Goal: Transaction & Acquisition: Purchase product/service

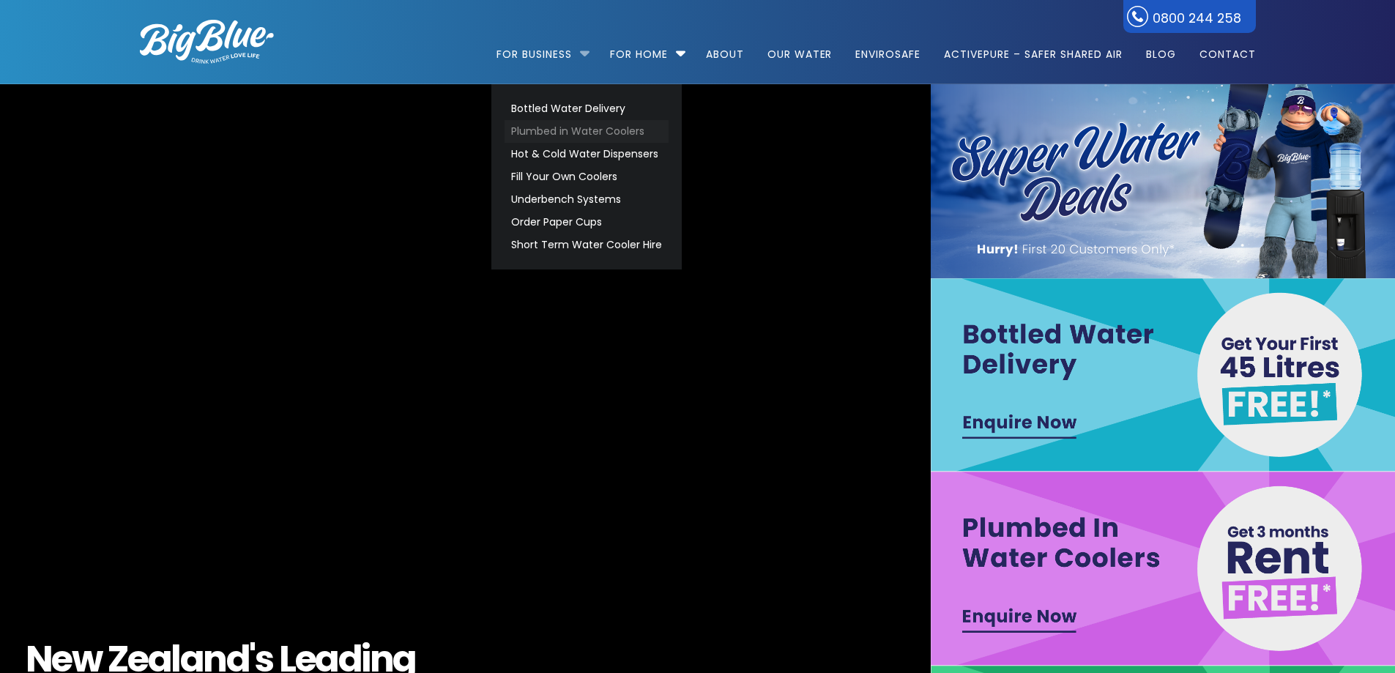
click at [566, 133] on link "Plumbed in Water Coolers" at bounding box center [587, 131] width 164 height 23
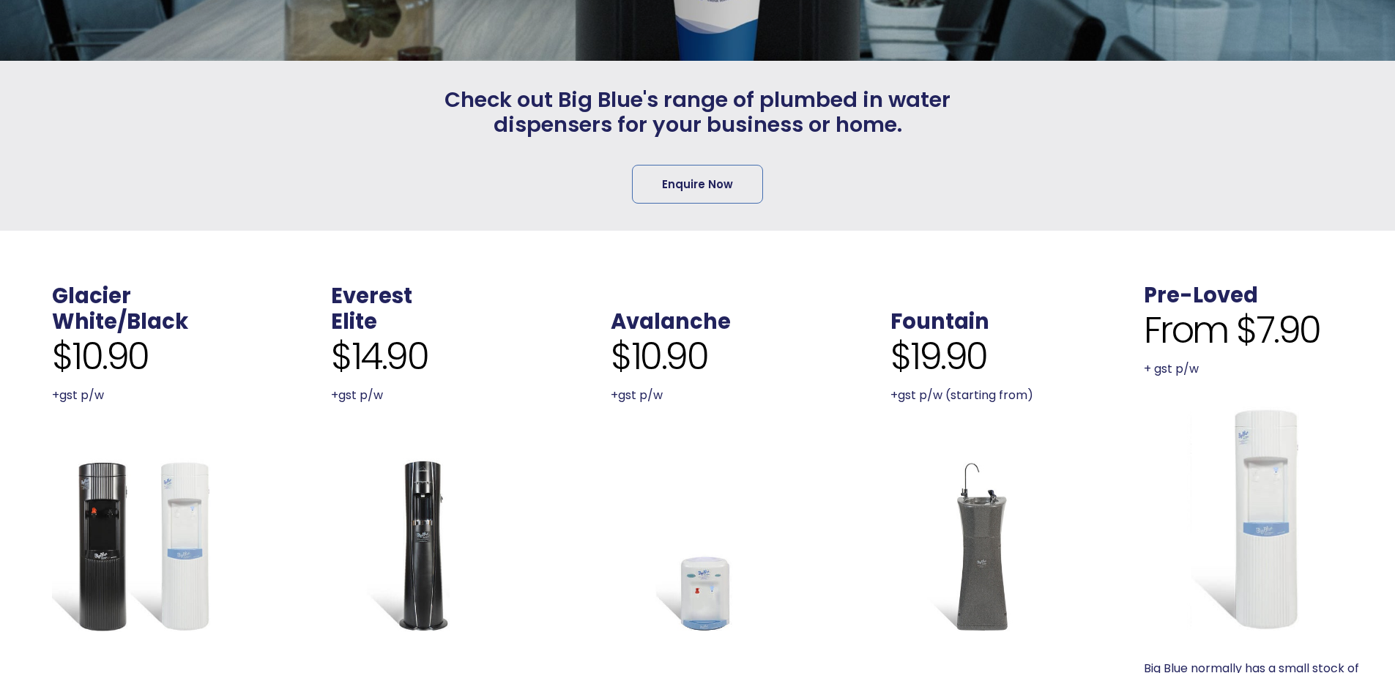
scroll to position [513, 0]
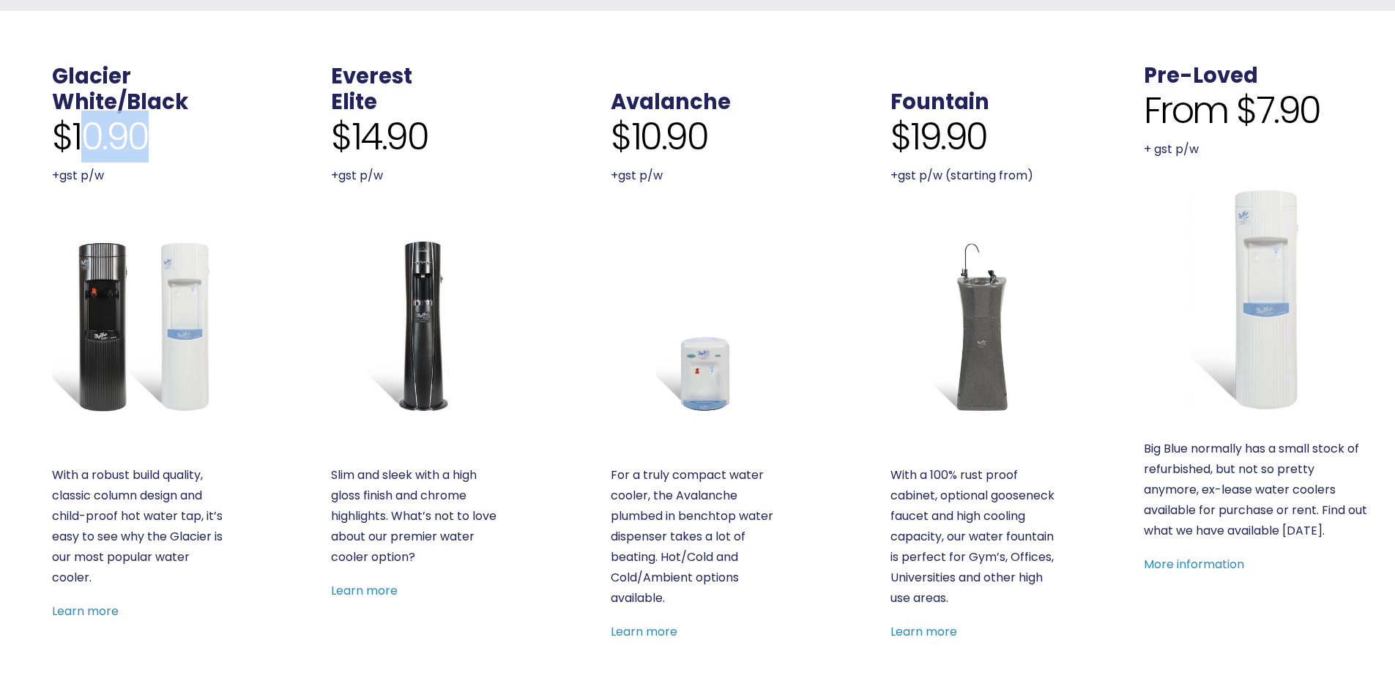
drag, startPoint x: 130, startPoint y: 138, endPoint x: 166, endPoint y: 140, distance: 35.9
click at [166, 140] on div "$10.90 +gst p/w" at bounding box center [139, 150] width 174 height 71
drag, startPoint x: 88, startPoint y: 142, endPoint x: 151, endPoint y: 142, distance: 63.0
click at [151, 142] on div "$10.90 +gst p/w" at bounding box center [139, 150] width 174 height 71
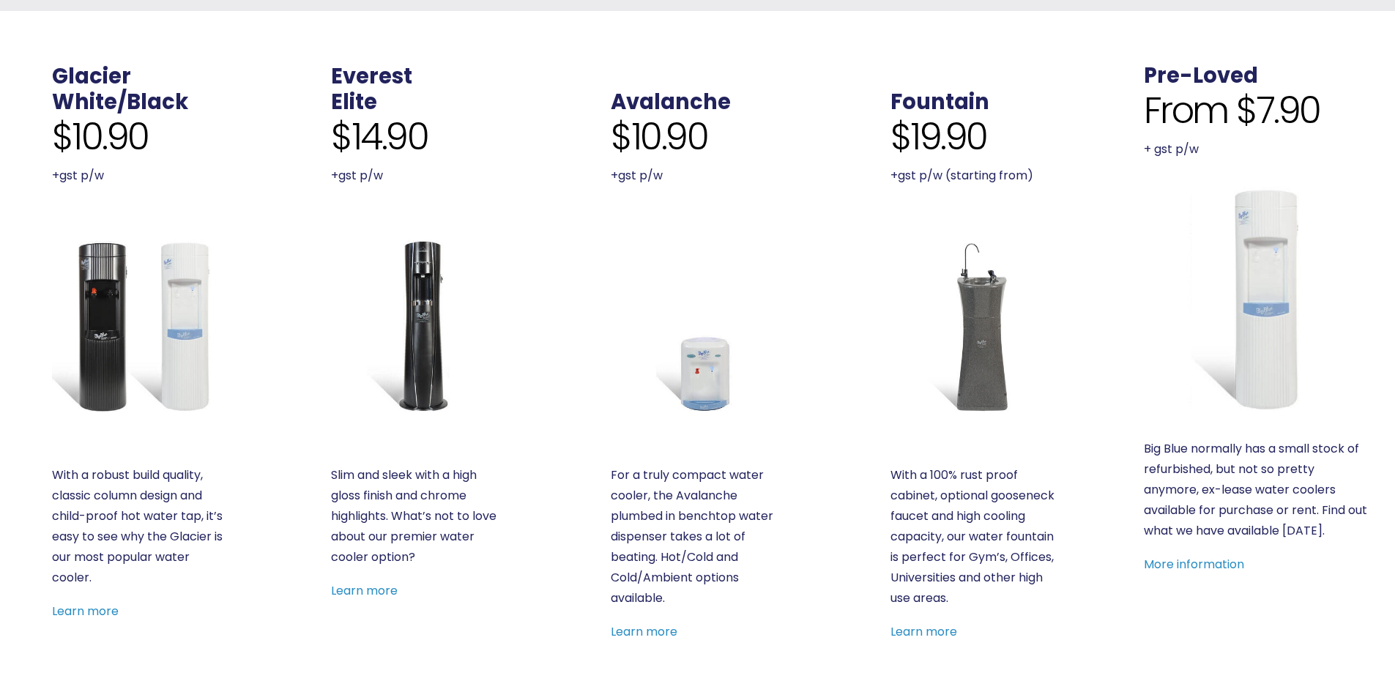
click at [151, 142] on div "$10.90 +gst p/w" at bounding box center [139, 150] width 174 height 71
click at [108, 307] on img at bounding box center [139, 326] width 174 height 174
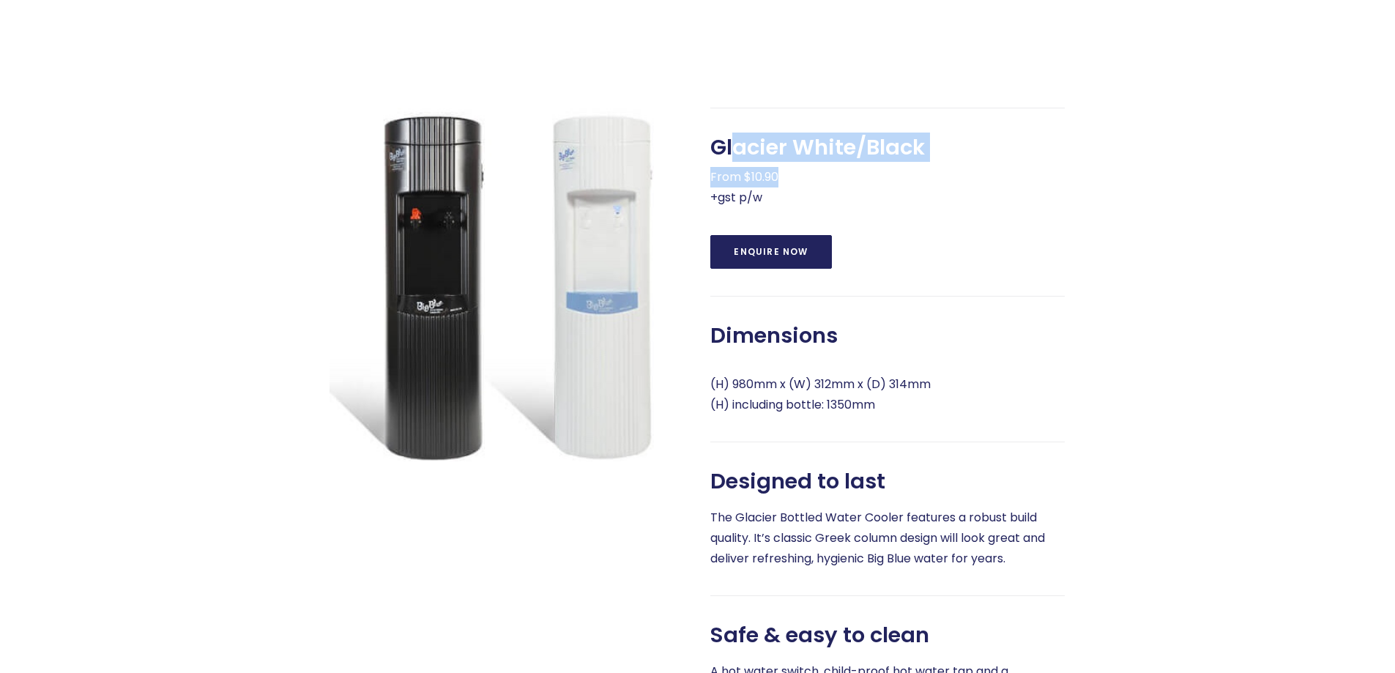
drag, startPoint x: 822, startPoint y: 174, endPoint x: 933, endPoint y: 182, distance: 110.9
click at [933, 182] on div "Glacier White/Black From $10.90 +gst p/w" at bounding box center [887, 171] width 354 height 73
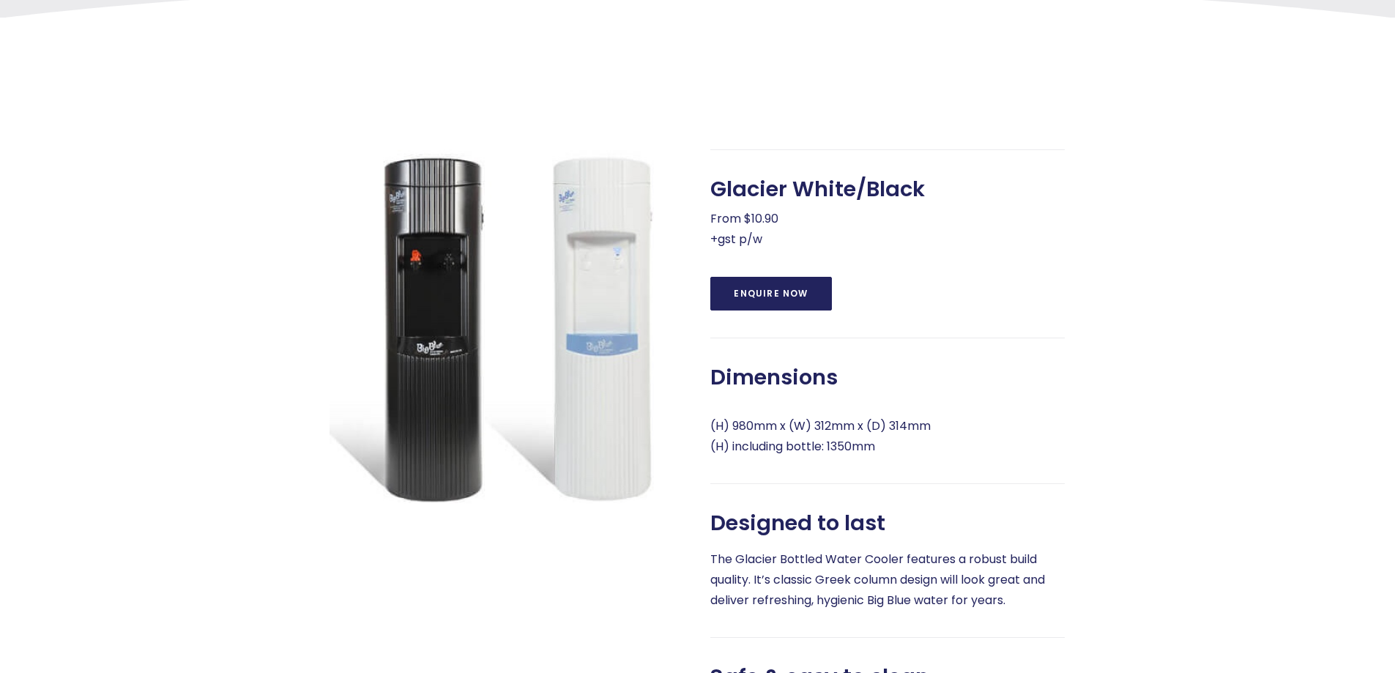
scroll to position [513, 0]
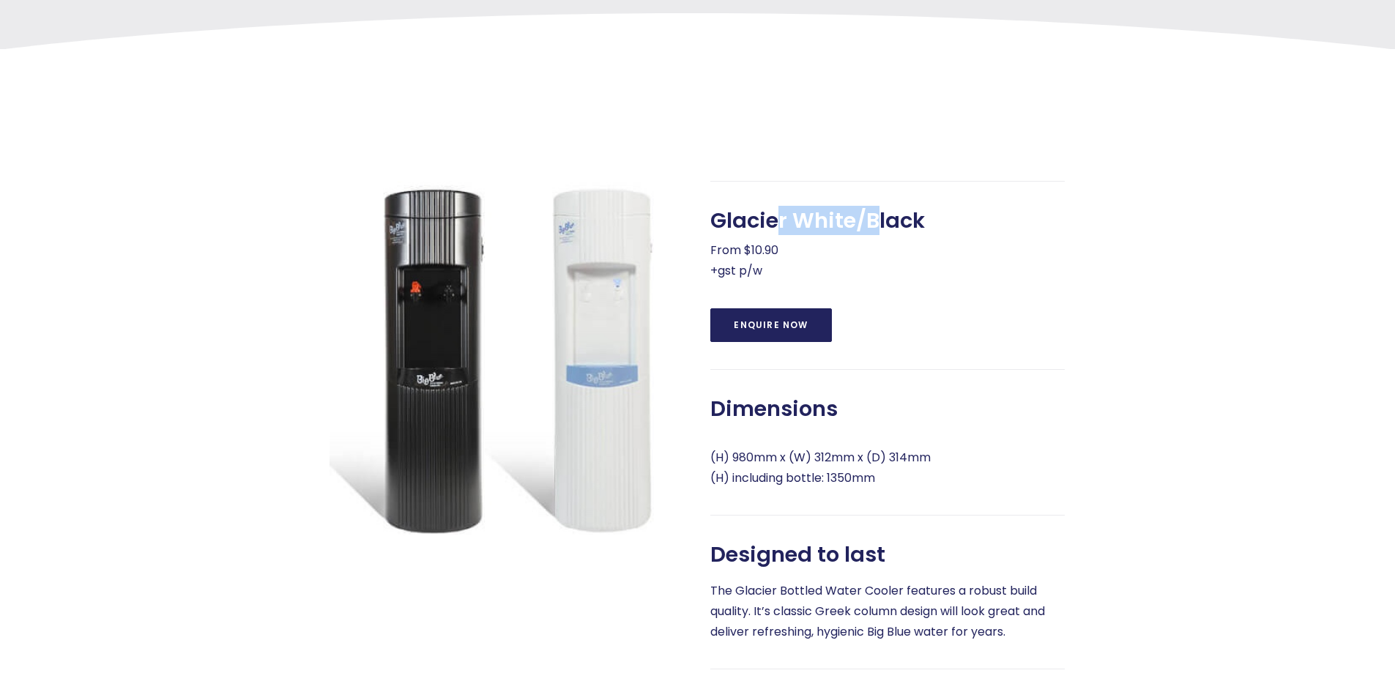
drag, startPoint x: 833, startPoint y: 242, endPoint x: 874, endPoint y: 242, distance: 40.3
click at [874, 234] on span "Glacier White/Black" at bounding box center [817, 221] width 215 height 26
click at [977, 277] on div "Glacier White/Black From $10.90 +gst p/w" at bounding box center [887, 244] width 354 height 73
click at [977, 277] on p "From $10.90 +gst p/w" at bounding box center [887, 260] width 354 height 41
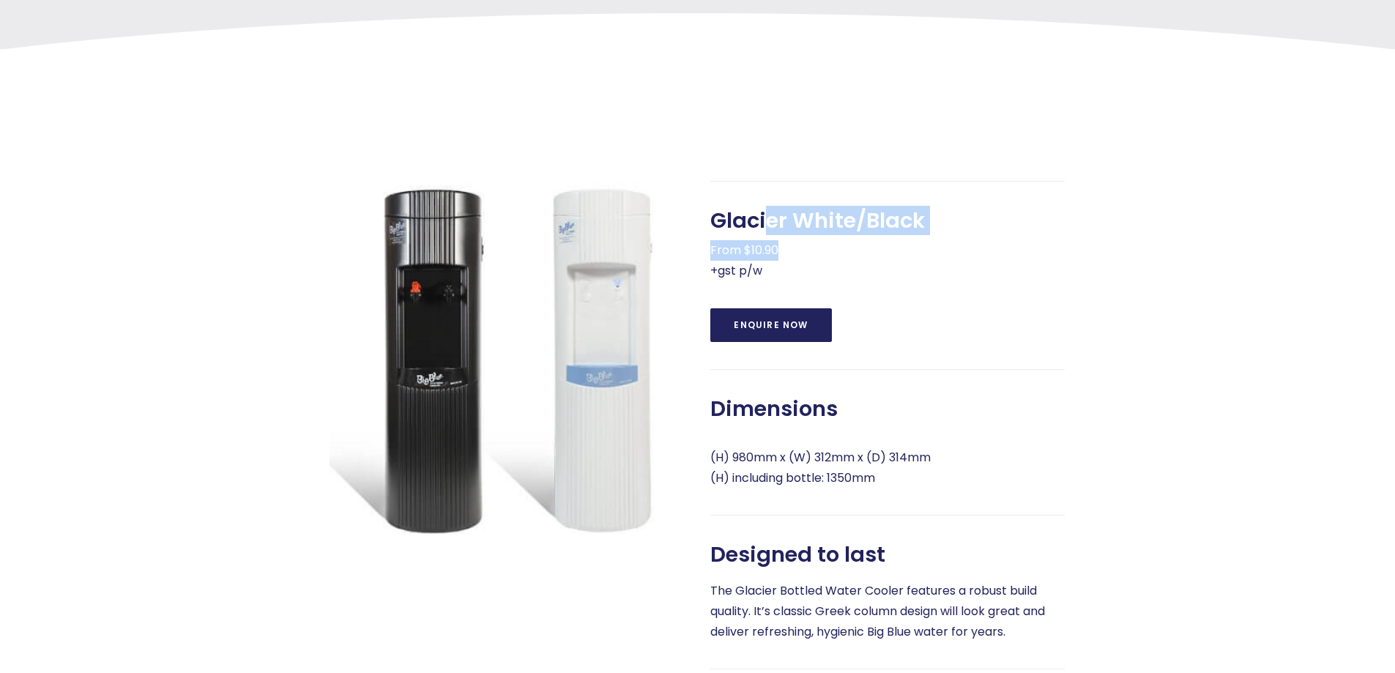
drag, startPoint x: 771, startPoint y: 245, endPoint x: 953, endPoint y: 264, distance: 182.5
click at [953, 264] on div "Glacier White/Black From $10.90 +gst p/w" at bounding box center [887, 244] width 354 height 73
click at [953, 264] on p "From $10.90 +gst p/w" at bounding box center [887, 260] width 354 height 41
drag, startPoint x: 780, startPoint y: 245, endPoint x: 972, endPoint y: 265, distance: 192.9
click at [972, 265] on div "Glacier White/Black From $10.90 +gst p/w" at bounding box center [887, 244] width 354 height 73
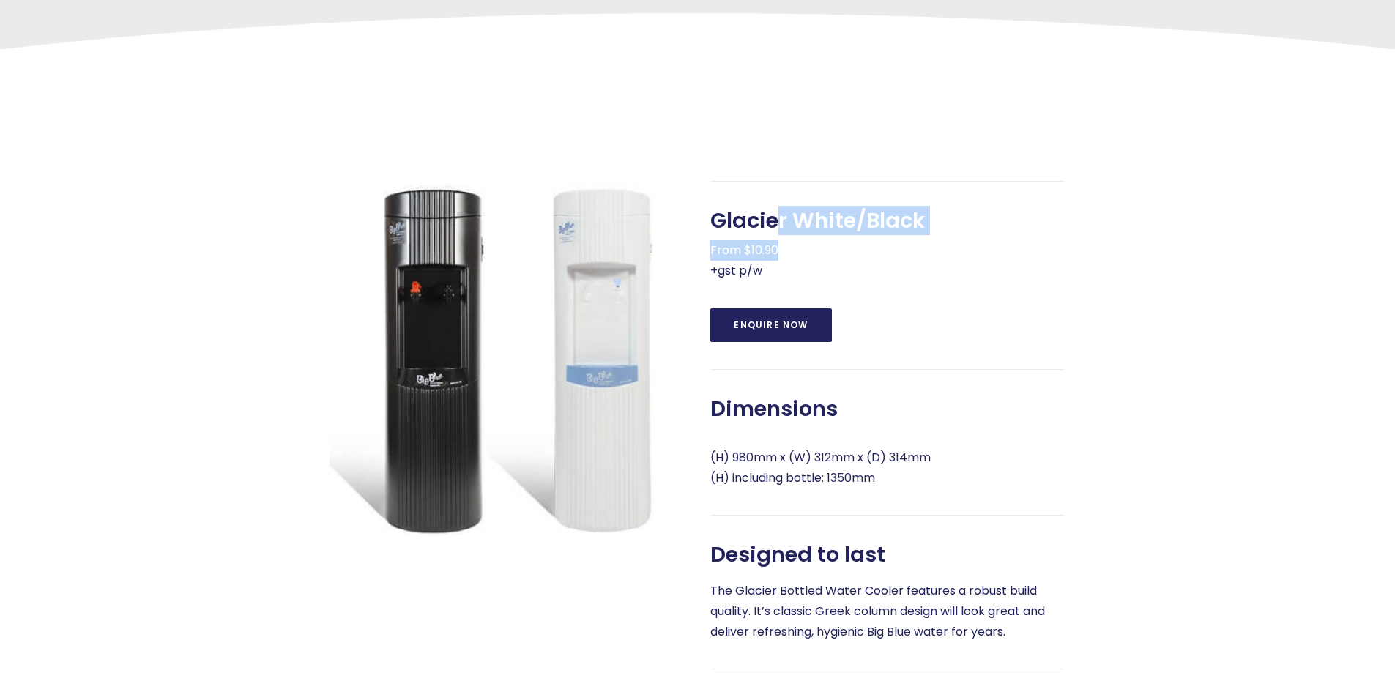
click at [972, 265] on p "From $10.90 +gst p/w" at bounding box center [887, 260] width 354 height 41
drag, startPoint x: 819, startPoint y: 236, endPoint x: 983, endPoint y: 250, distance: 164.6
click at [983, 250] on div "Glacier White/Black From $10.90 +gst p/w" at bounding box center [887, 244] width 354 height 73
drag, startPoint x: 771, startPoint y: 236, endPoint x: 922, endPoint y: 267, distance: 154.1
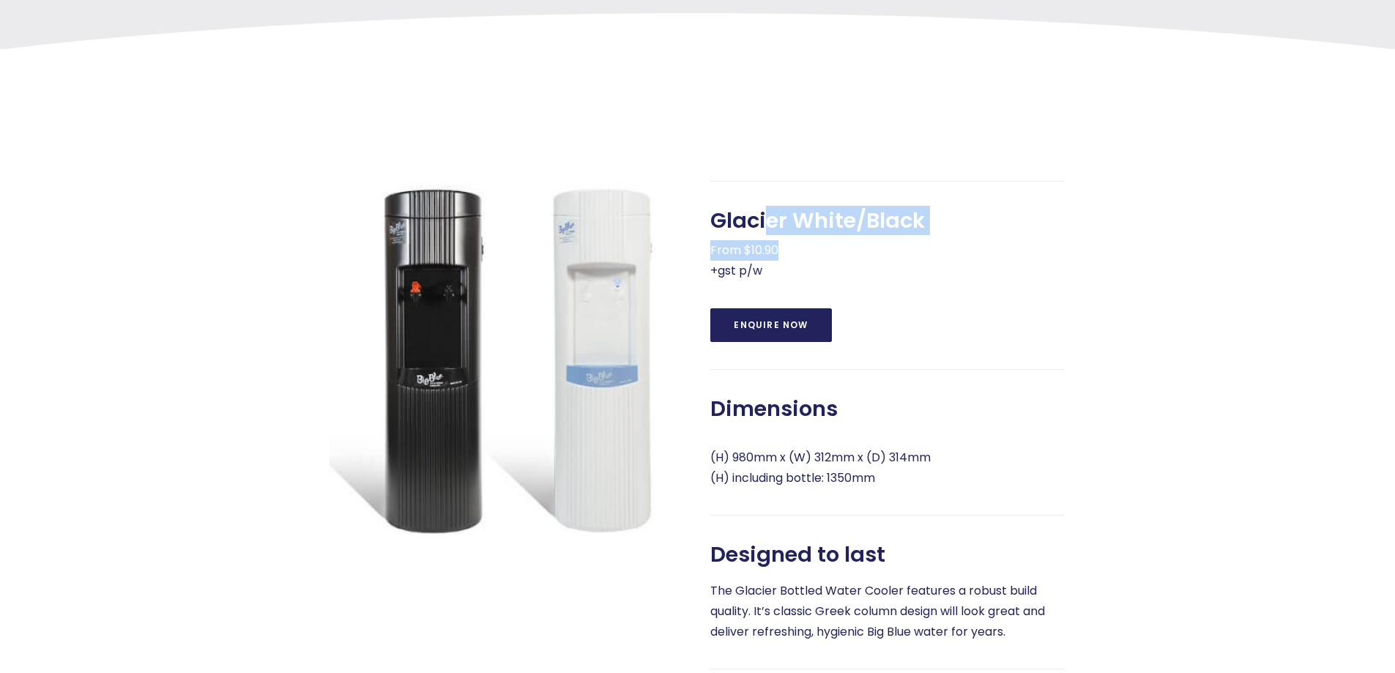
click at [922, 267] on div "Glacier White/Black From $10.90 +gst p/w" at bounding box center [887, 244] width 354 height 73
click at [922, 267] on p "From $10.90 +gst p/w" at bounding box center [887, 260] width 354 height 41
drag, startPoint x: 899, startPoint y: 255, endPoint x: 911, endPoint y: 255, distance: 11.7
click at [911, 234] on span "Glacier White/Black" at bounding box center [817, 221] width 215 height 26
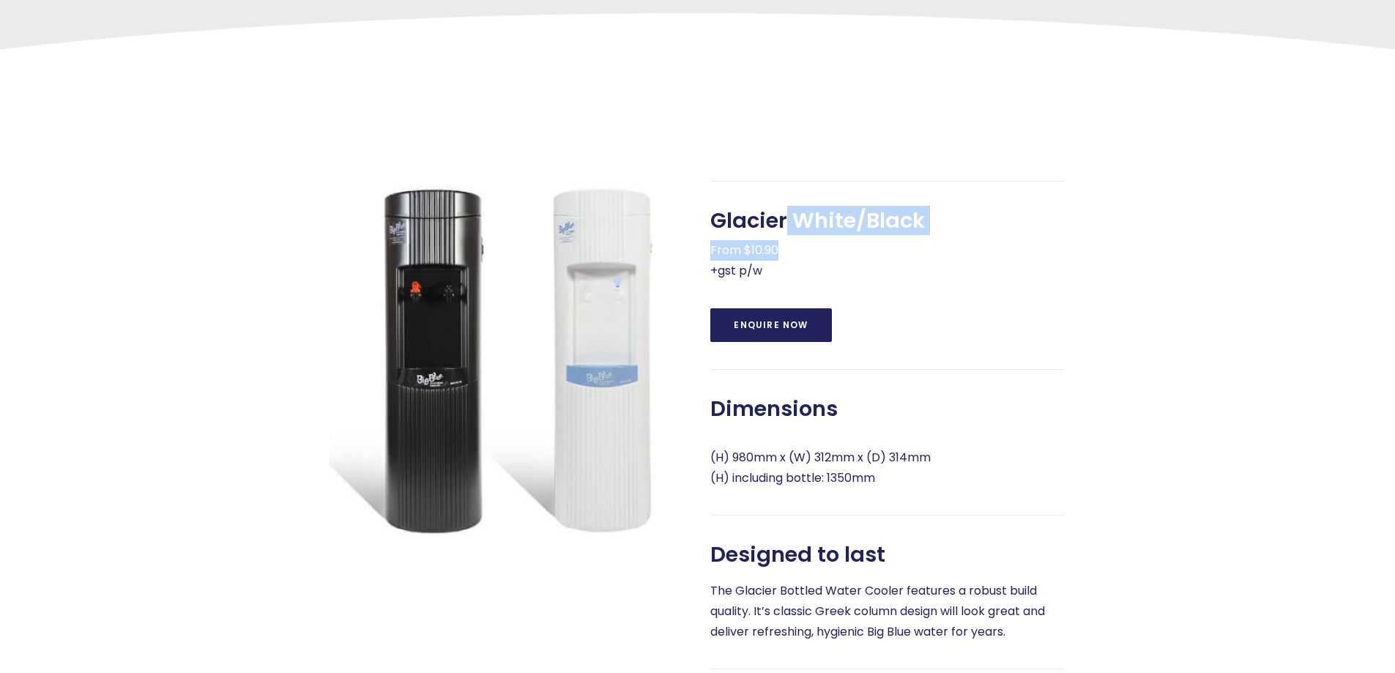
drag, startPoint x: 789, startPoint y: 243, endPoint x: 983, endPoint y: 254, distance: 194.4
click at [983, 254] on div "Glacier White/Black From $10.90 +gst p/w" at bounding box center [887, 244] width 354 height 73
drag, startPoint x: 767, startPoint y: 226, endPoint x: 942, endPoint y: 252, distance: 176.9
click at [942, 252] on div "Glacier White/Black From $10.90 +gst p/w" at bounding box center [887, 244] width 354 height 73
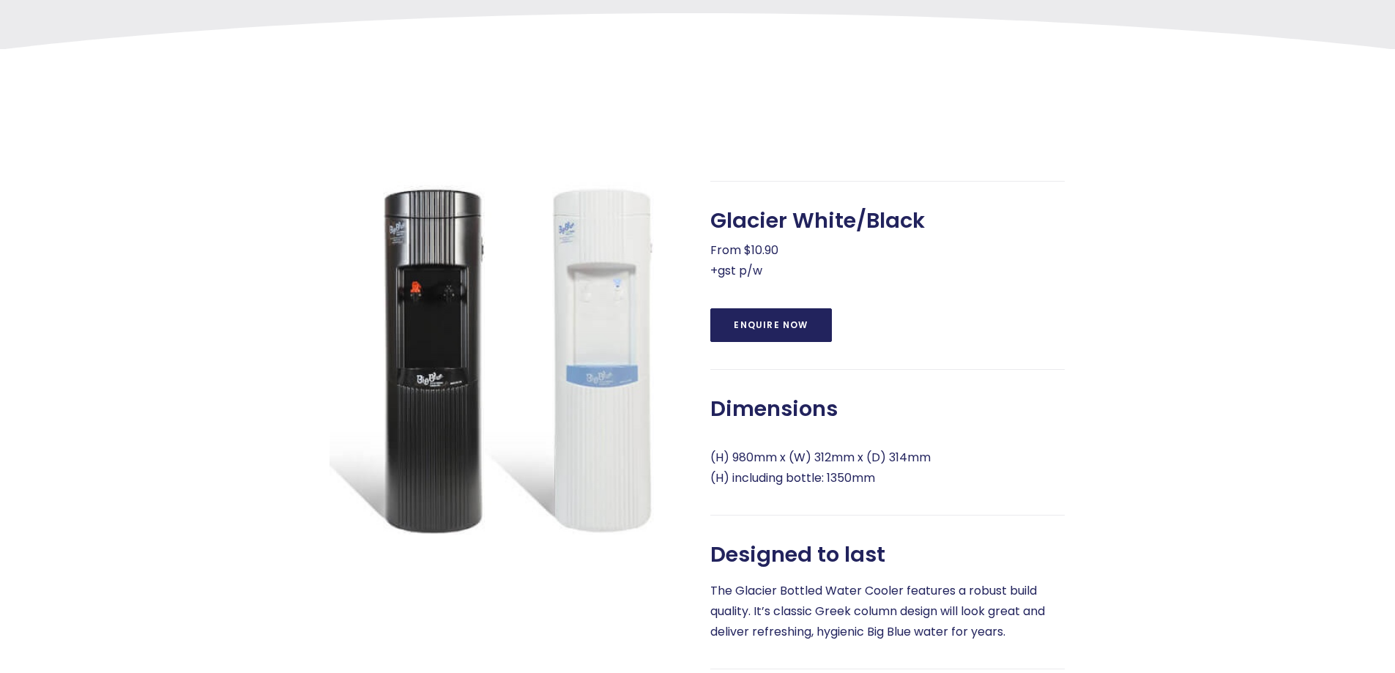
click at [942, 252] on div "Glacier White/Black From $10.90 +gst p/w" at bounding box center [887, 244] width 354 height 73
drag, startPoint x: 862, startPoint y: 250, endPoint x: 908, endPoint y: 254, distance: 46.3
click at [908, 234] on span "Glacier White/Black" at bounding box center [817, 221] width 215 height 26
drag, startPoint x: 783, startPoint y: 242, endPoint x: 932, endPoint y: 248, distance: 149.5
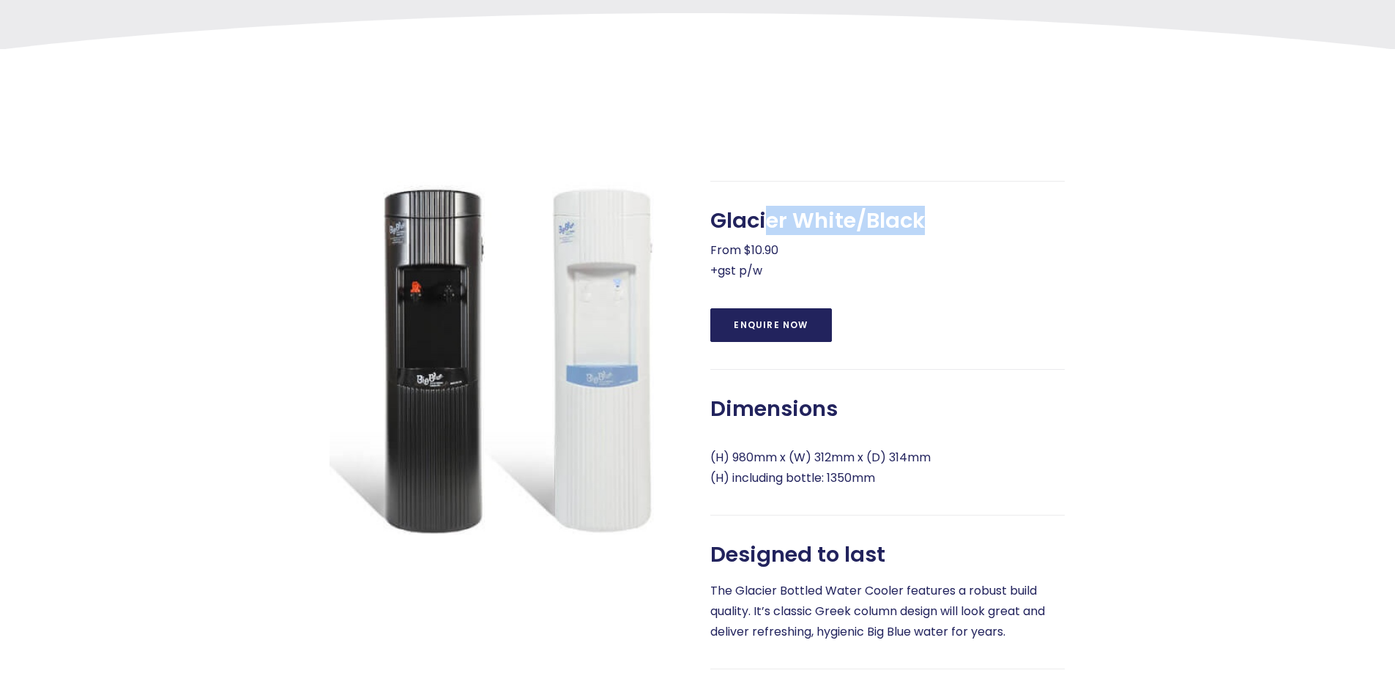
click at [932, 248] on div "Glacier White/Black From $10.90 +gst p/w" at bounding box center [887, 244] width 354 height 73
drag, startPoint x: 783, startPoint y: 227, endPoint x: 975, endPoint y: 235, distance: 192.0
click at [975, 235] on div "Glacier White/Black From $10.90 +gst p/w" at bounding box center [887, 244] width 354 height 73
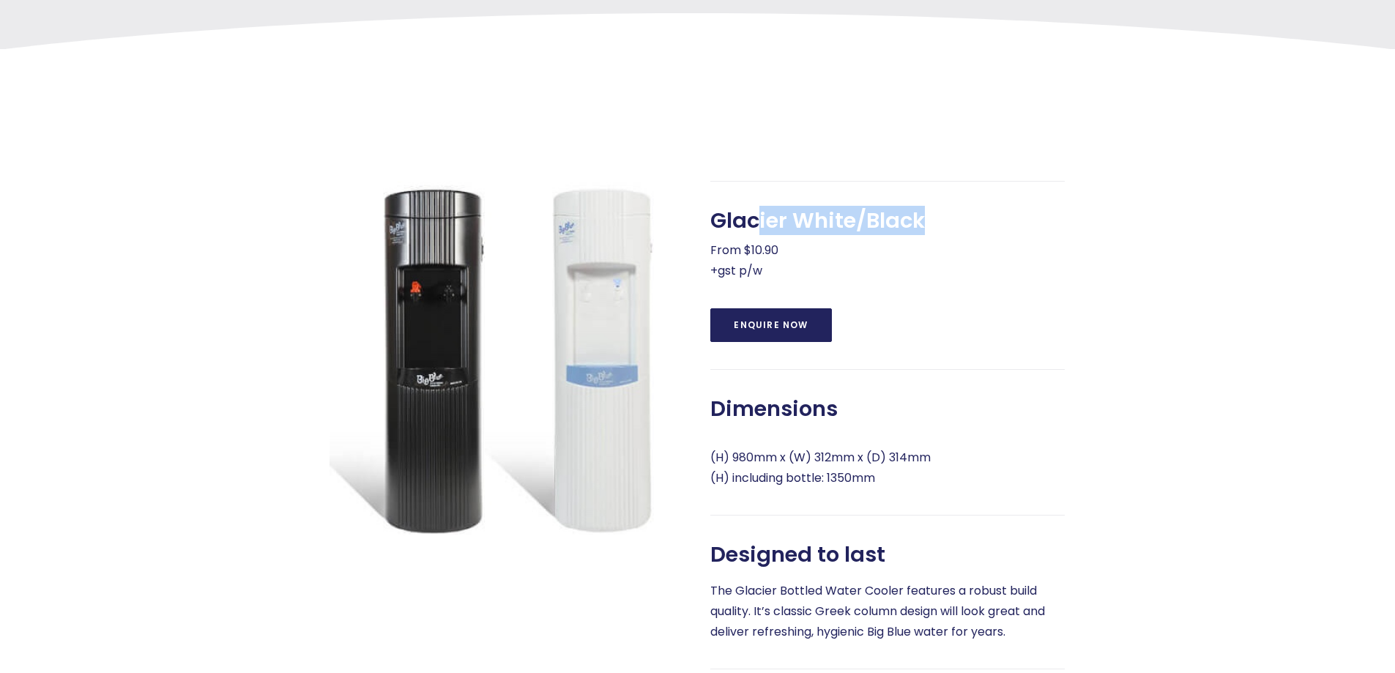
drag, startPoint x: 898, startPoint y: 245, endPoint x: 943, endPoint y: 248, distance: 45.5
click at [943, 248] on div "Glacier White/Black From $10.90 +gst p/w" at bounding box center [887, 244] width 354 height 73
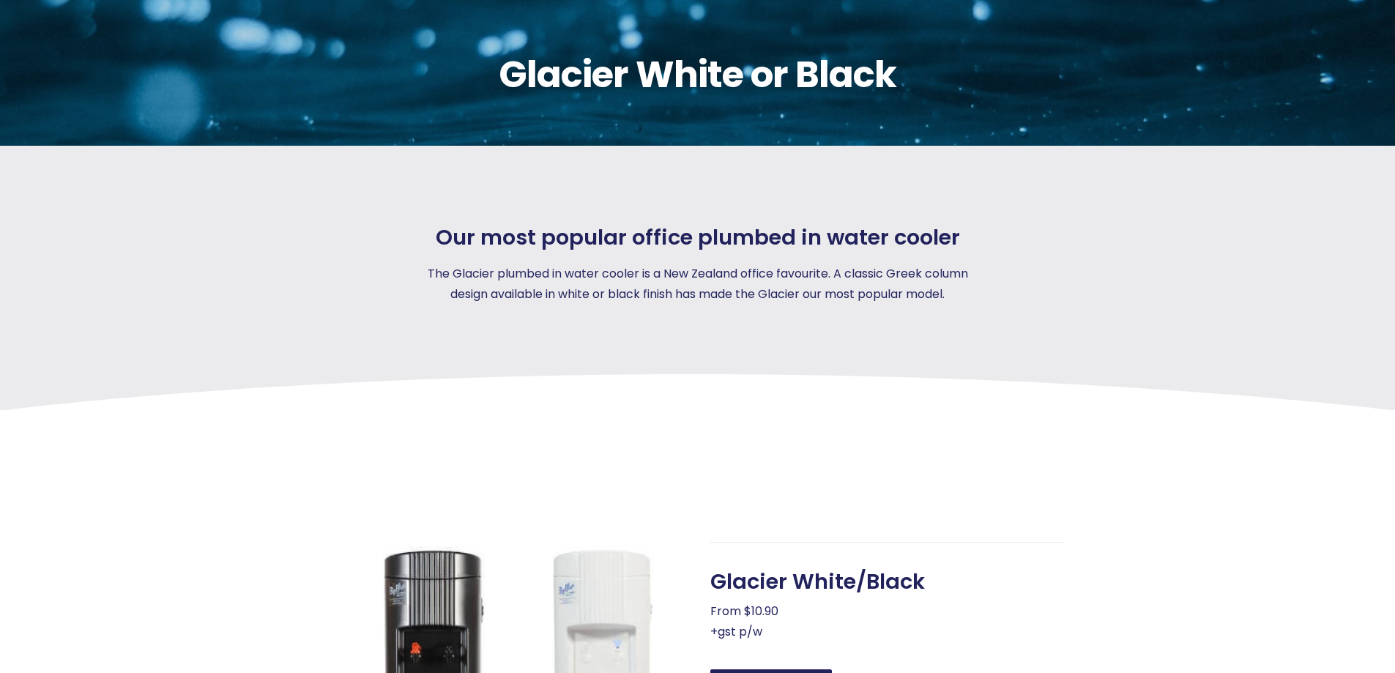
scroll to position [146, 0]
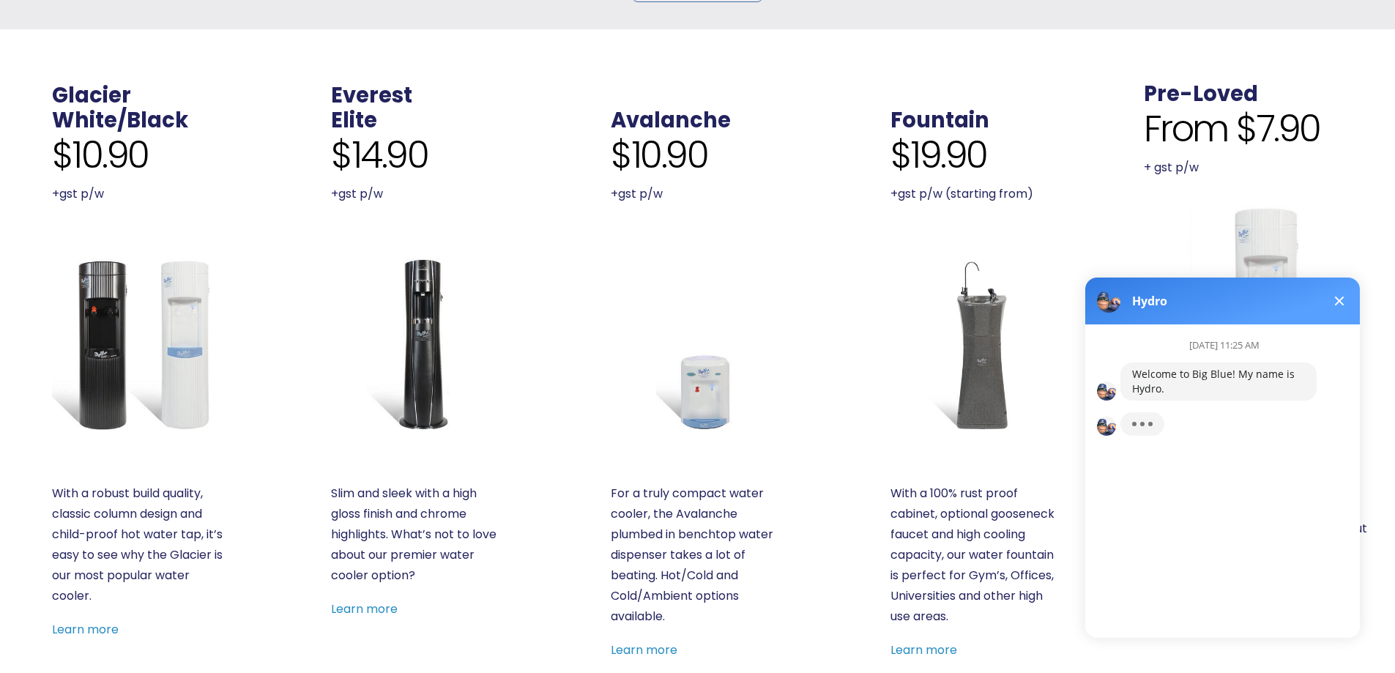
scroll to position [293, 0]
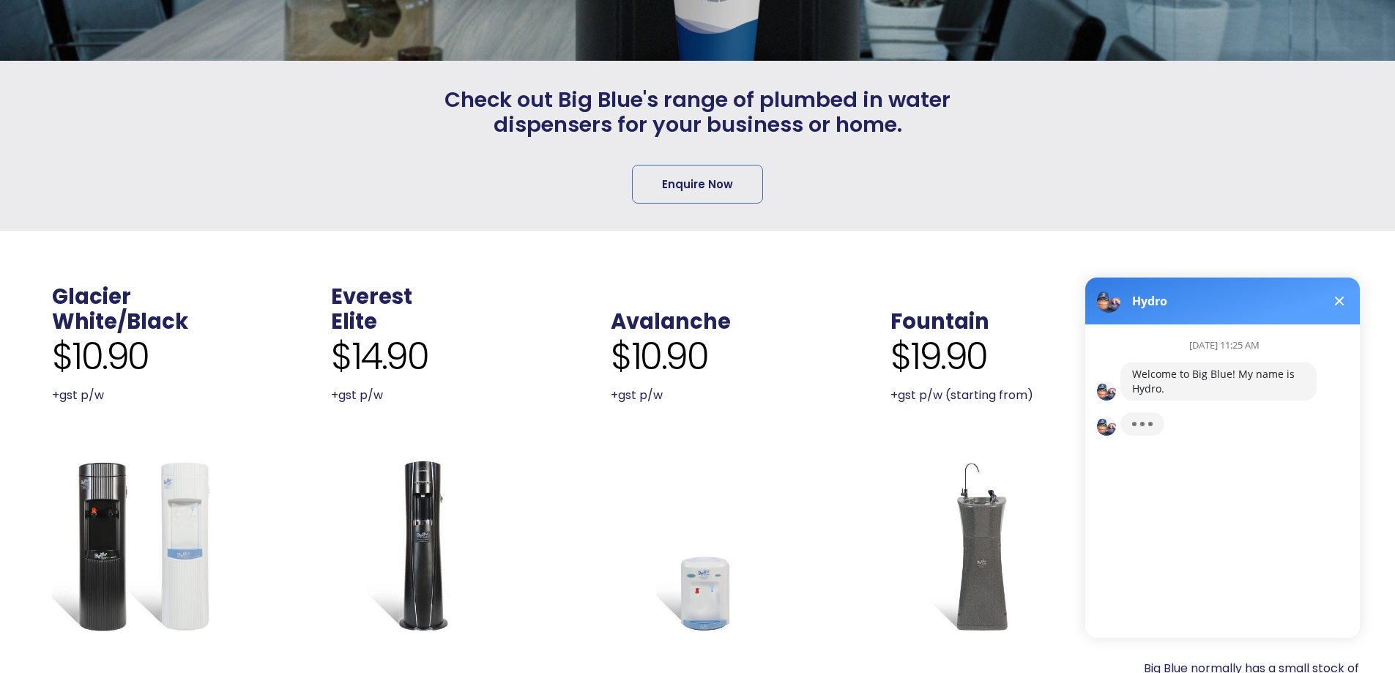
click at [1334, 306] on button at bounding box center [1340, 301] width 18 height 18
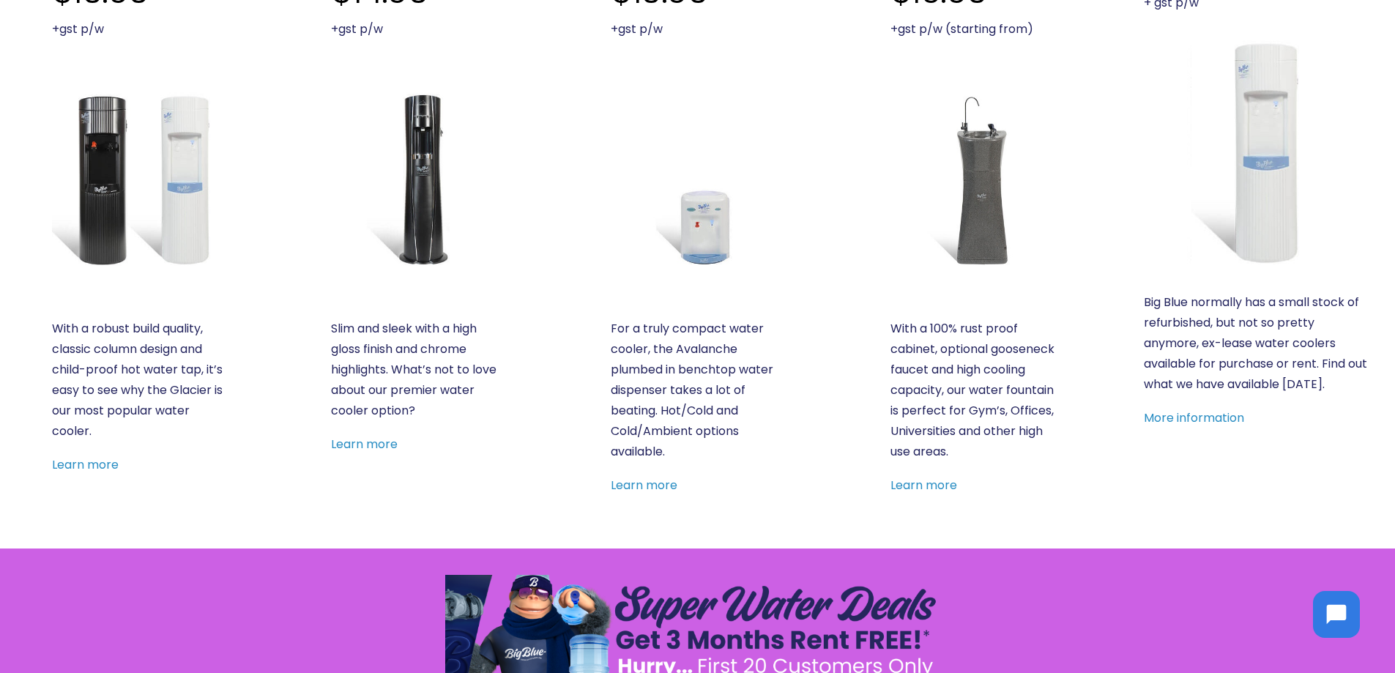
scroll to position [366, 0]
